Goal: Information Seeking & Learning: Learn about a topic

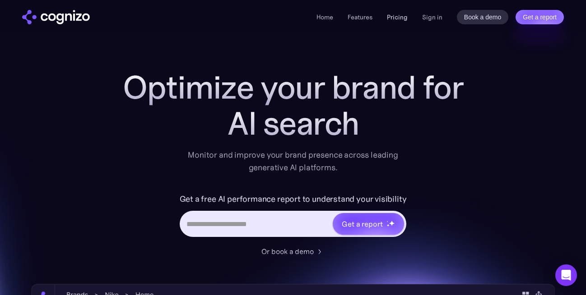
click at [398, 18] on link "Pricing" at bounding box center [397, 17] width 21 height 8
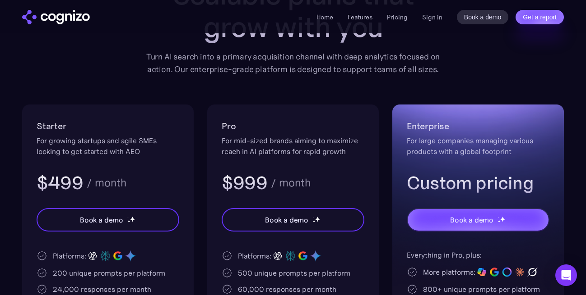
scroll to position [120, 0]
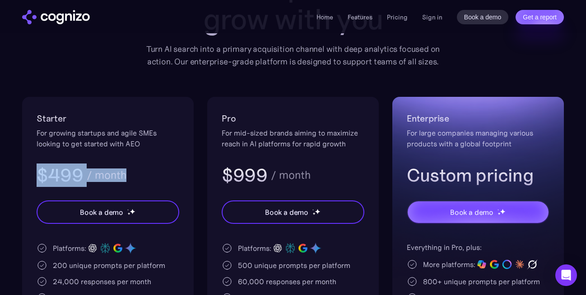
drag, startPoint x: 132, startPoint y: 174, endPoint x: 41, endPoint y: 174, distance: 91.6
click at [41, 174] on div "$499 / month" at bounding box center [108, 175] width 143 height 23
click at [65, 177] on h3 "$499" at bounding box center [60, 175] width 46 height 23
drag, startPoint x: 81, startPoint y: 173, endPoint x: 37, endPoint y: 173, distance: 44.2
click at [37, 173] on h3 "$499" at bounding box center [60, 175] width 46 height 23
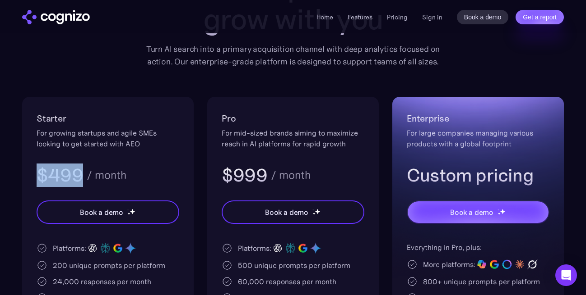
copy h3 "$499"
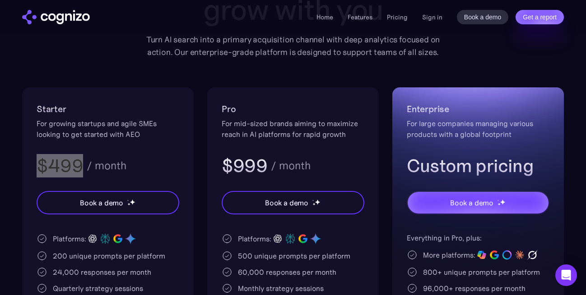
scroll to position [141, 0]
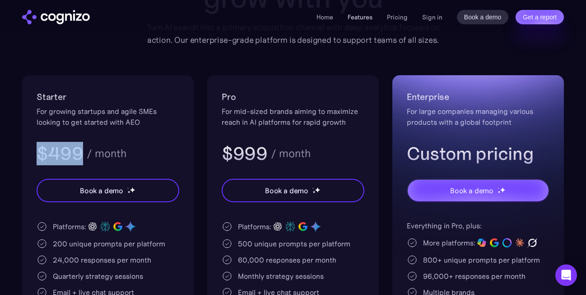
click at [366, 19] on link "Features" at bounding box center [359, 17] width 25 height 8
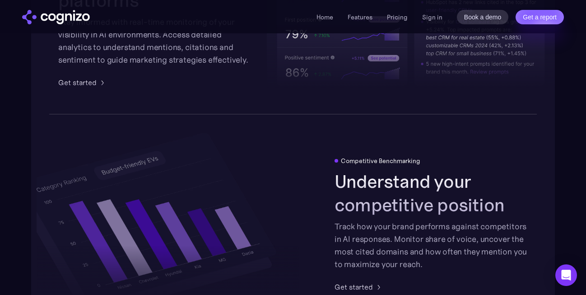
scroll to position [1624, 0]
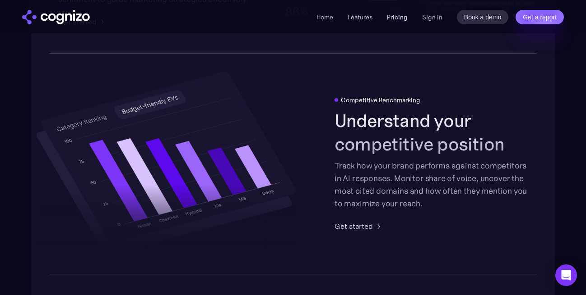
click at [401, 18] on link "Pricing" at bounding box center [397, 17] width 21 height 8
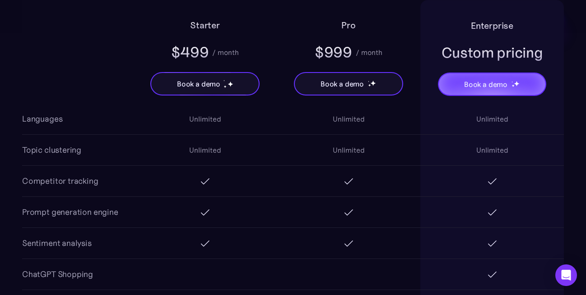
scroll to position [854, 0]
